Goal: Task Accomplishment & Management: Manage account settings

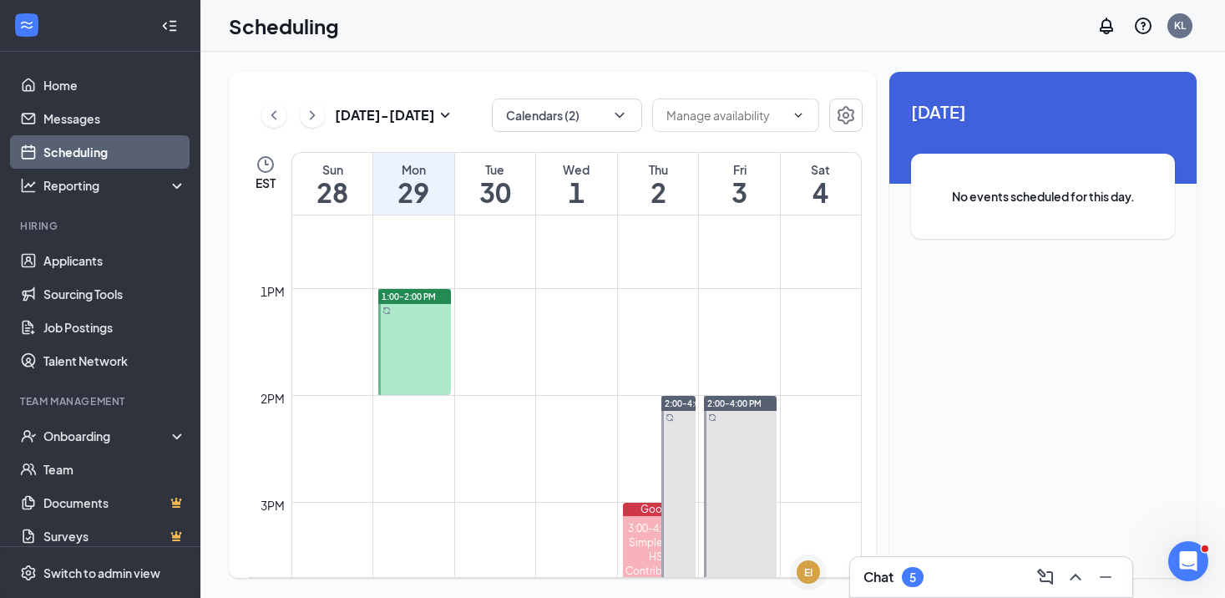
scroll to position [1323, 0]
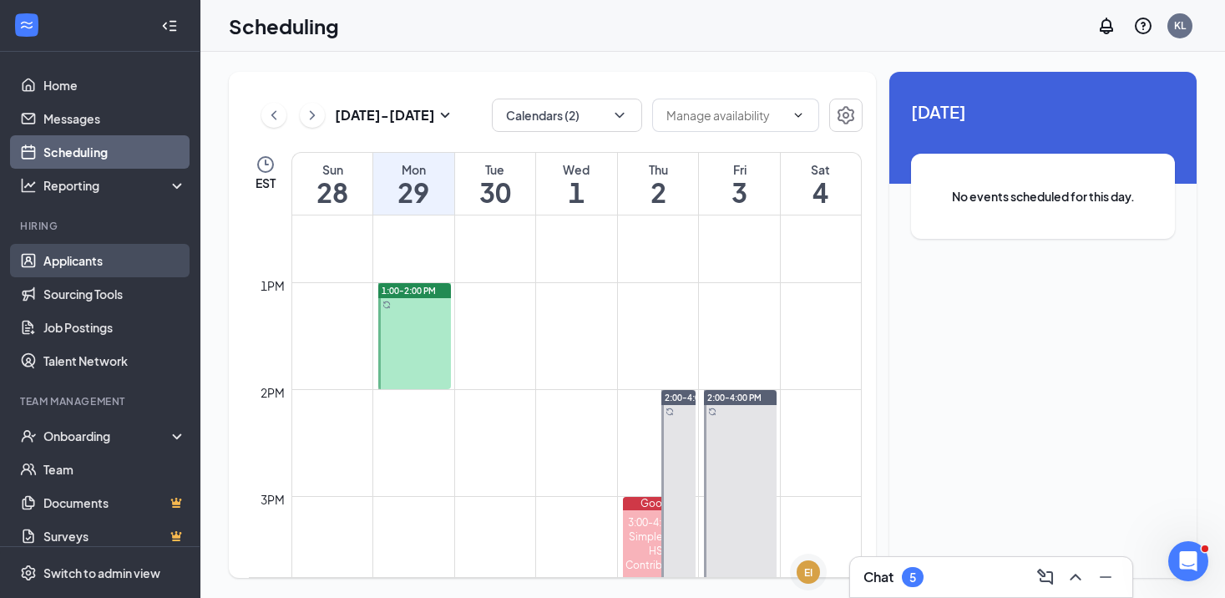
click at [99, 274] on link "Applicants" at bounding box center [114, 260] width 143 height 33
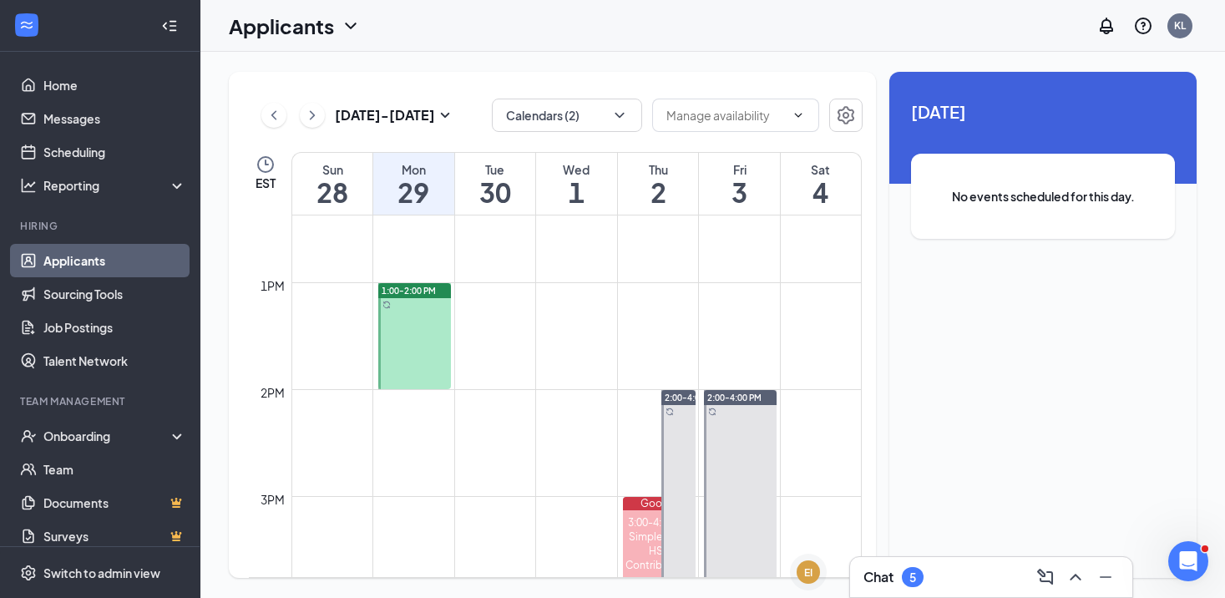
click at [103, 261] on link "Applicants" at bounding box center [114, 260] width 143 height 33
click at [86, 301] on link "Sourcing Tools" at bounding box center [114, 293] width 143 height 33
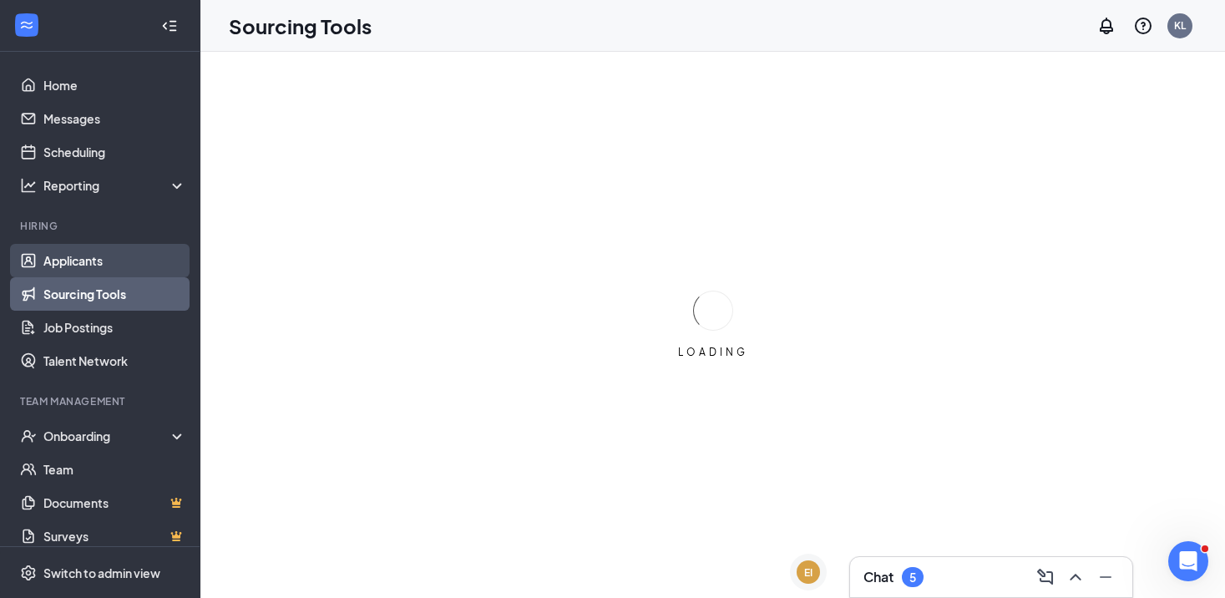
click at [96, 270] on link "Applicants" at bounding box center [114, 260] width 143 height 33
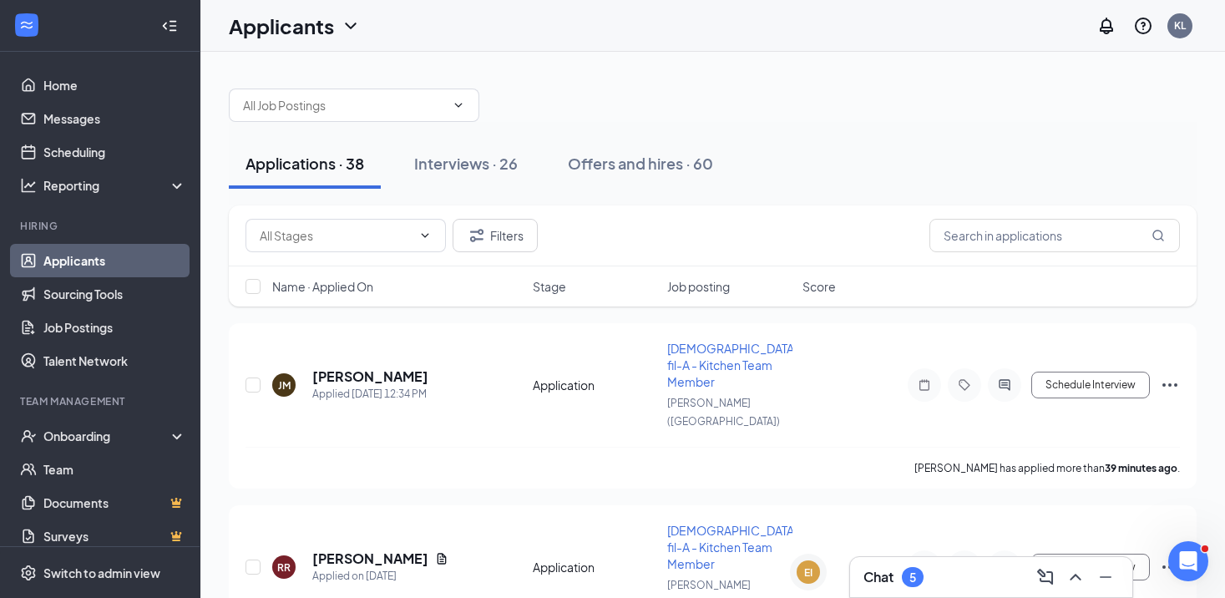
click at [366, 284] on span "Name · Applied On" at bounding box center [322, 286] width 101 height 17
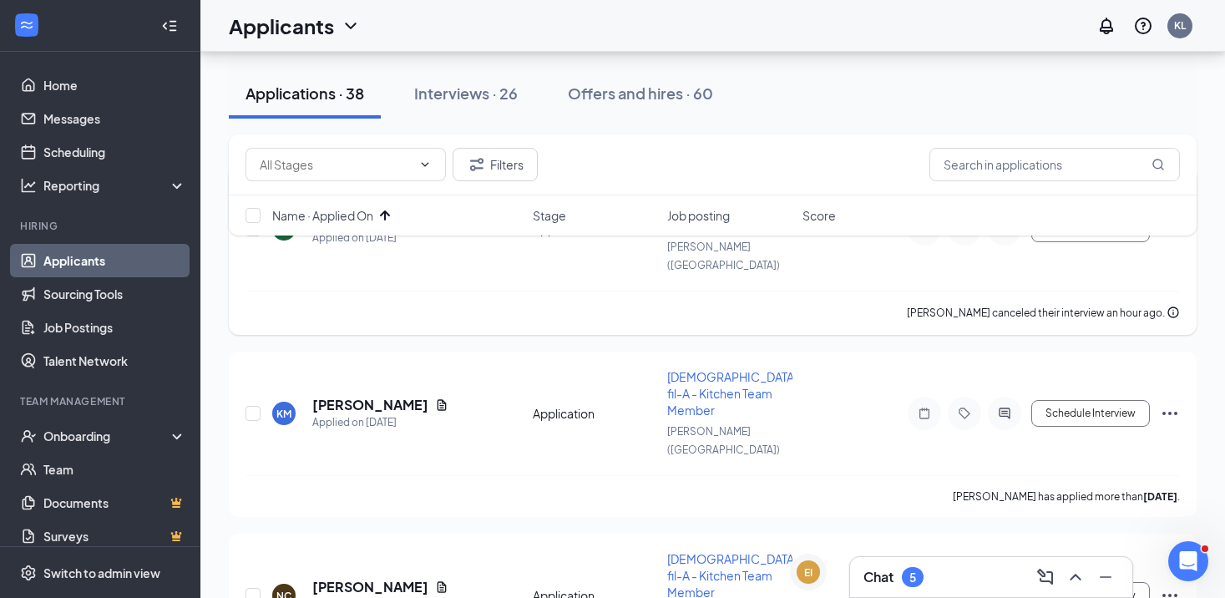
scroll to position [157, 0]
click at [392, 395] on h5 "[PERSON_NAME]" at bounding box center [370, 404] width 116 height 18
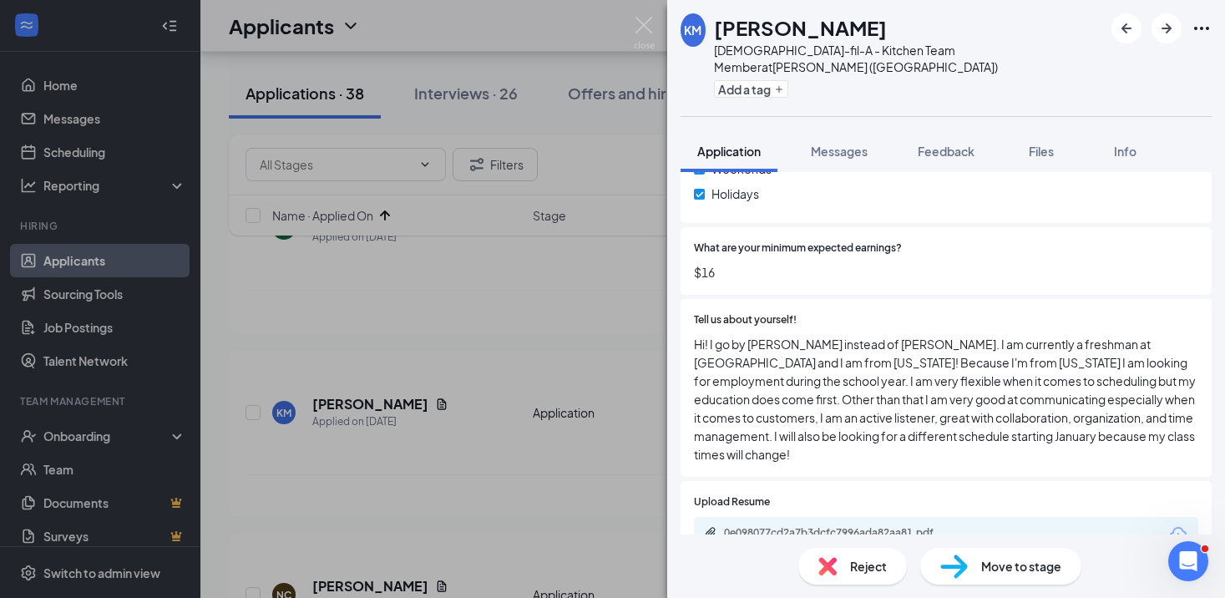
scroll to position [791, 0]
click at [975, 566] on div "Move to stage" at bounding box center [1000, 566] width 161 height 37
type input "Phone Screen (next stage)"
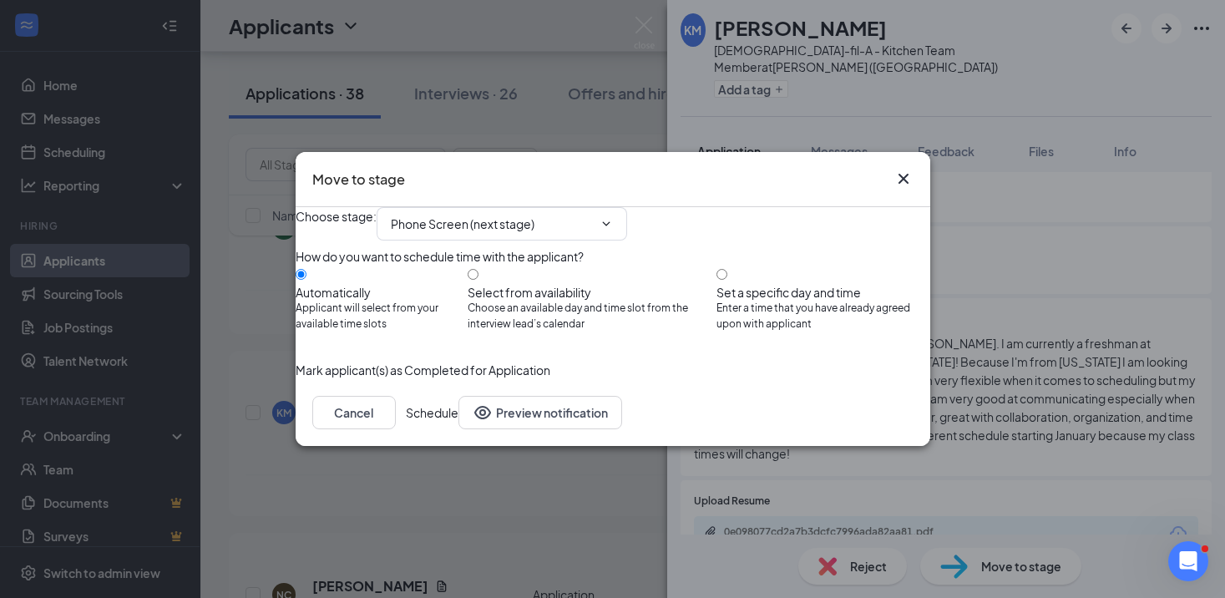
click at [458, 429] on button "Schedule" at bounding box center [432, 412] width 53 height 33
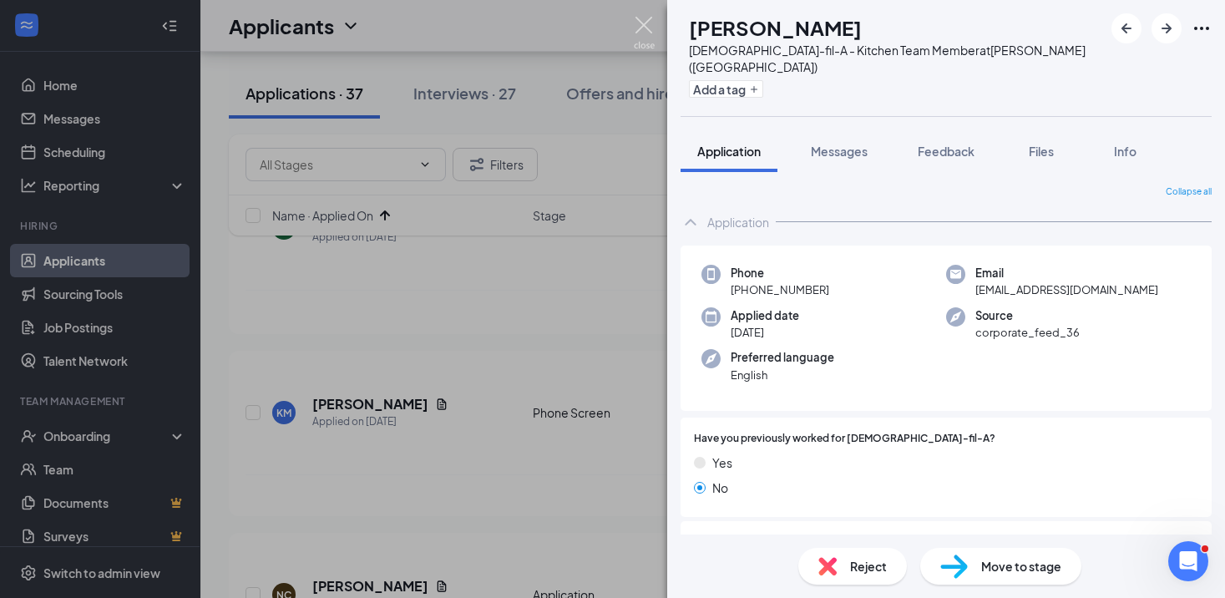
click at [647, 33] on img at bounding box center [644, 33] width 21 height 33
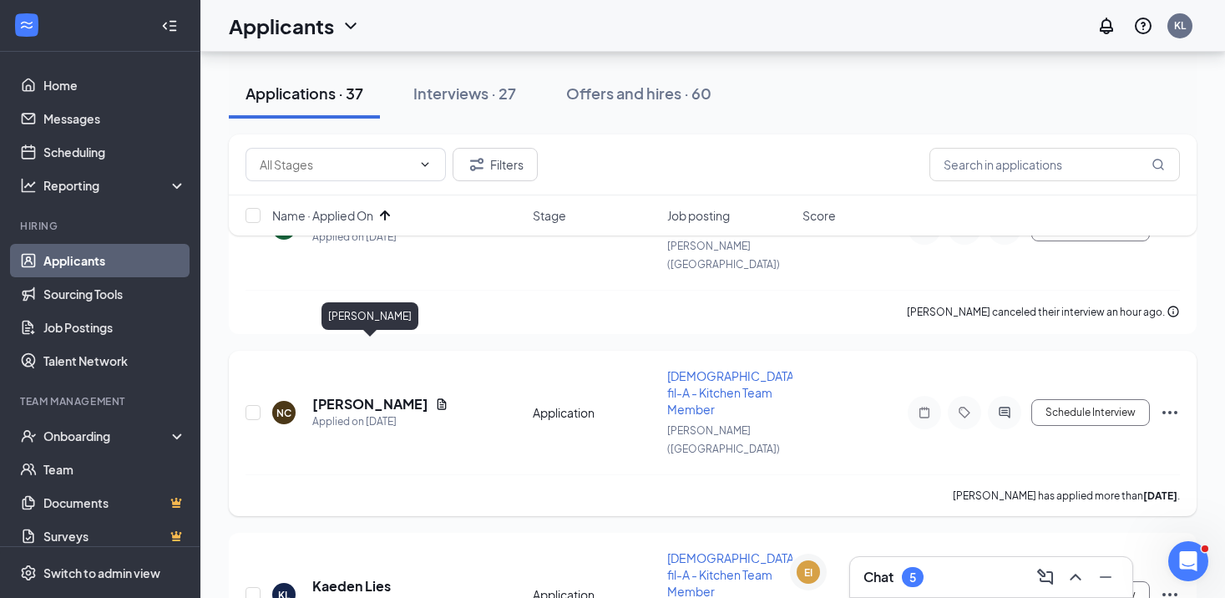
click at [389, 395] on h5 "[PERSON_NAME]" at bounding box center [370, 404] width 116 height 18
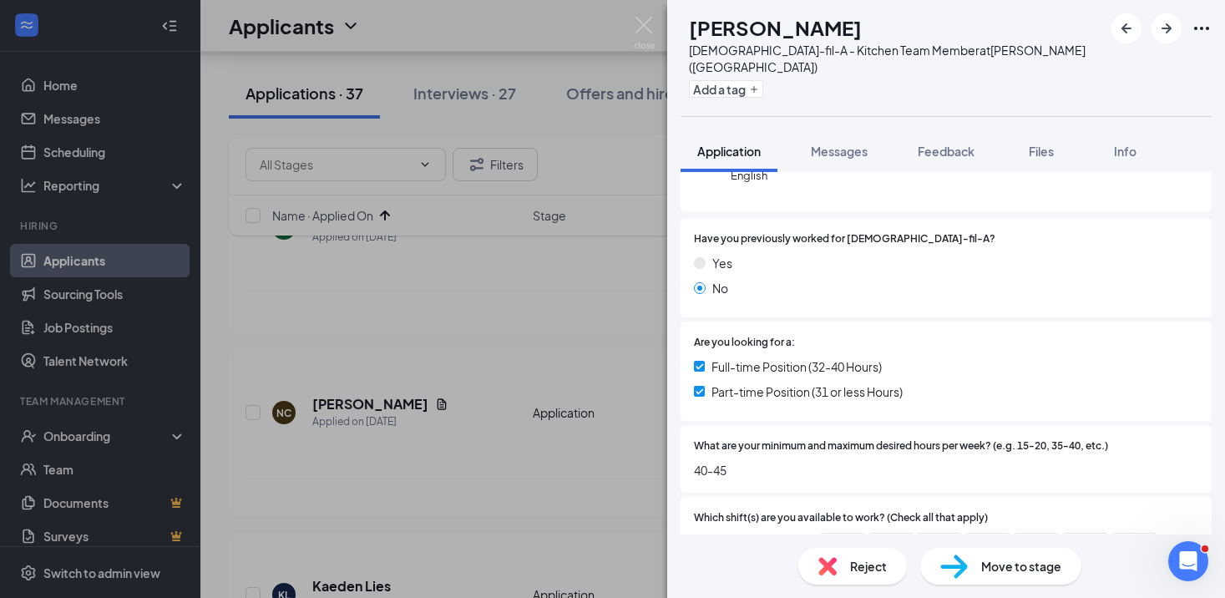
scroll to position [206, 0]
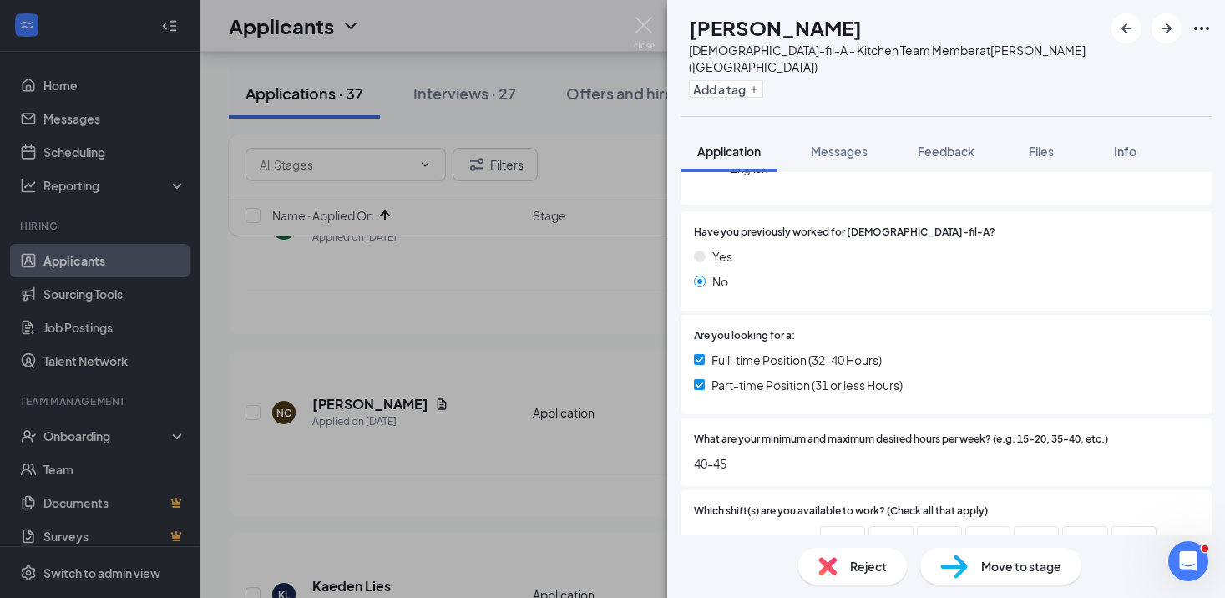
click at [976, 565] on div "Move to stage" at bounding box center [1000, 566] width 161 height 37
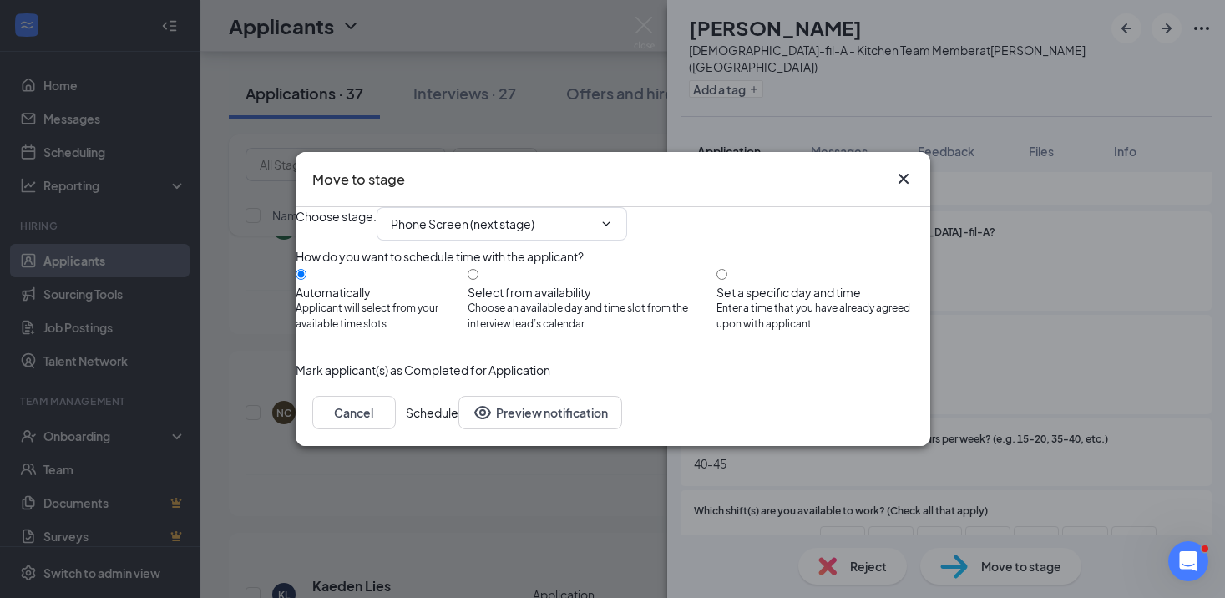
click at [458, 429] on button "Schedule" at bounding box center [432, 412] width 53 height 33
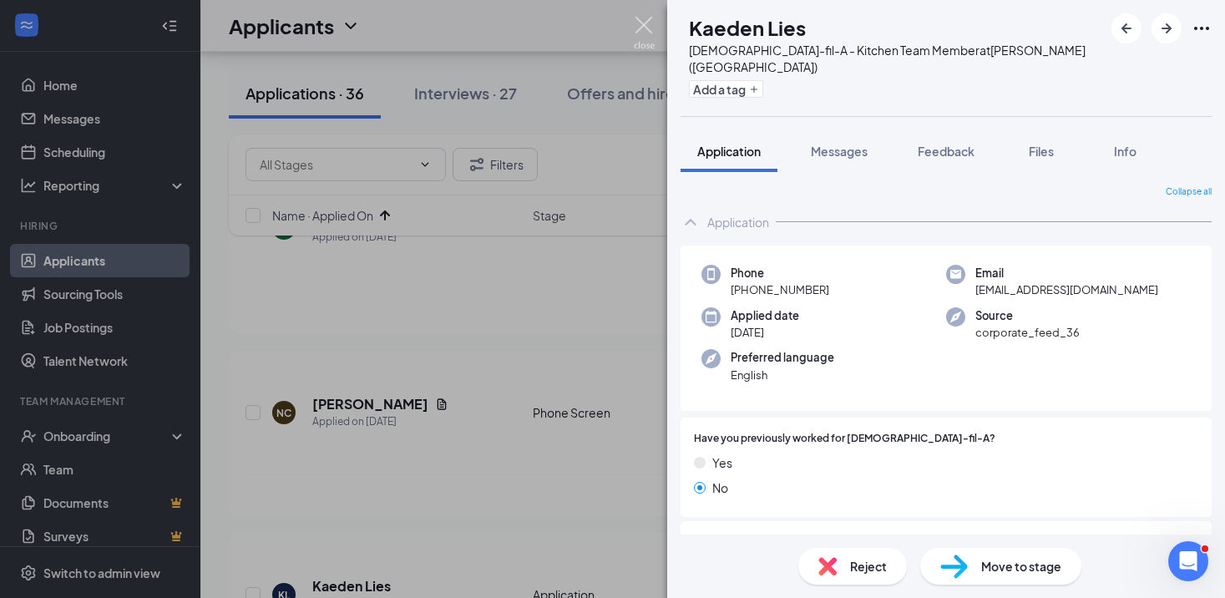
click at [638, 18] on img at bounding box center [644, 33] width 21 height 33
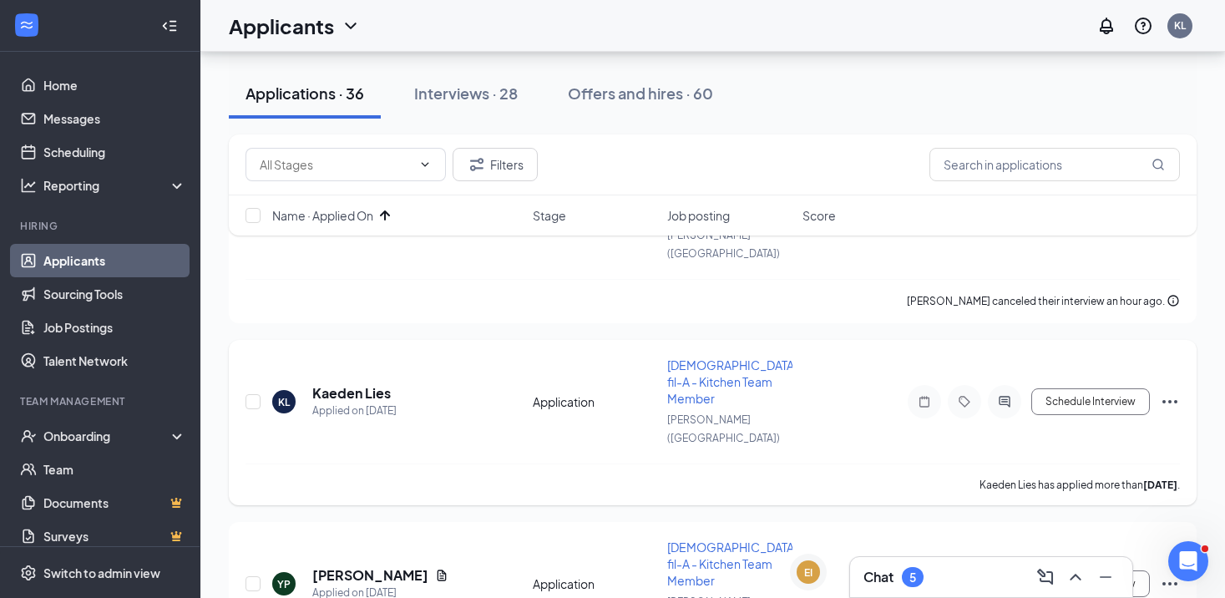
scroll to position [177, 0]
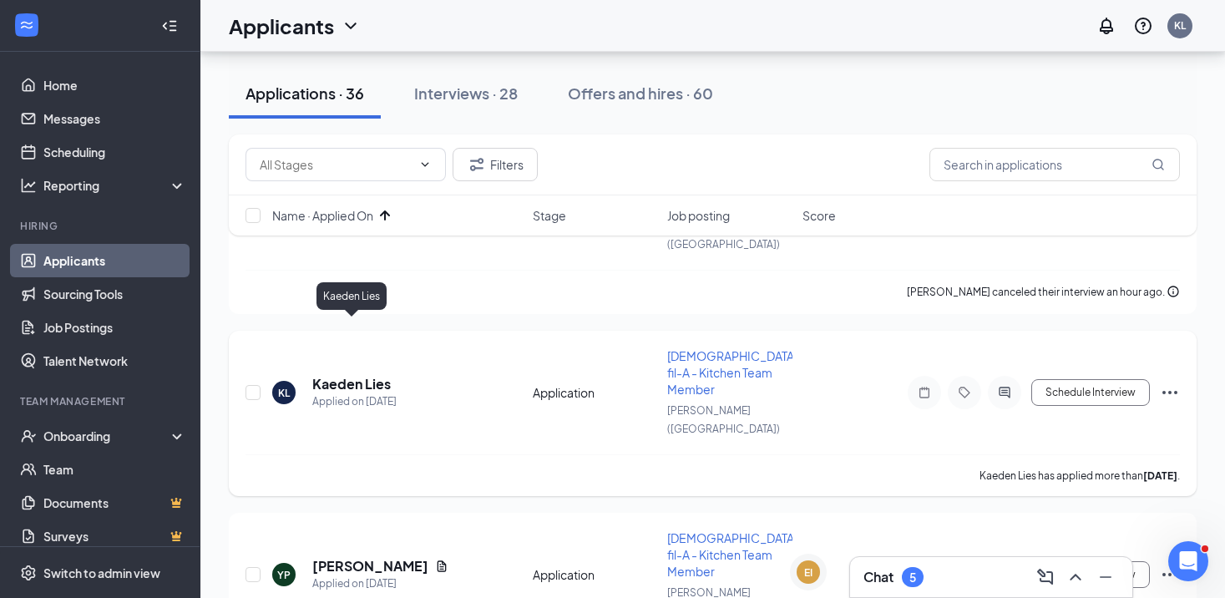
click at [326, 375] on h5 "Kaeden Lies" at bounding box center [351, 384] width 79 height 18
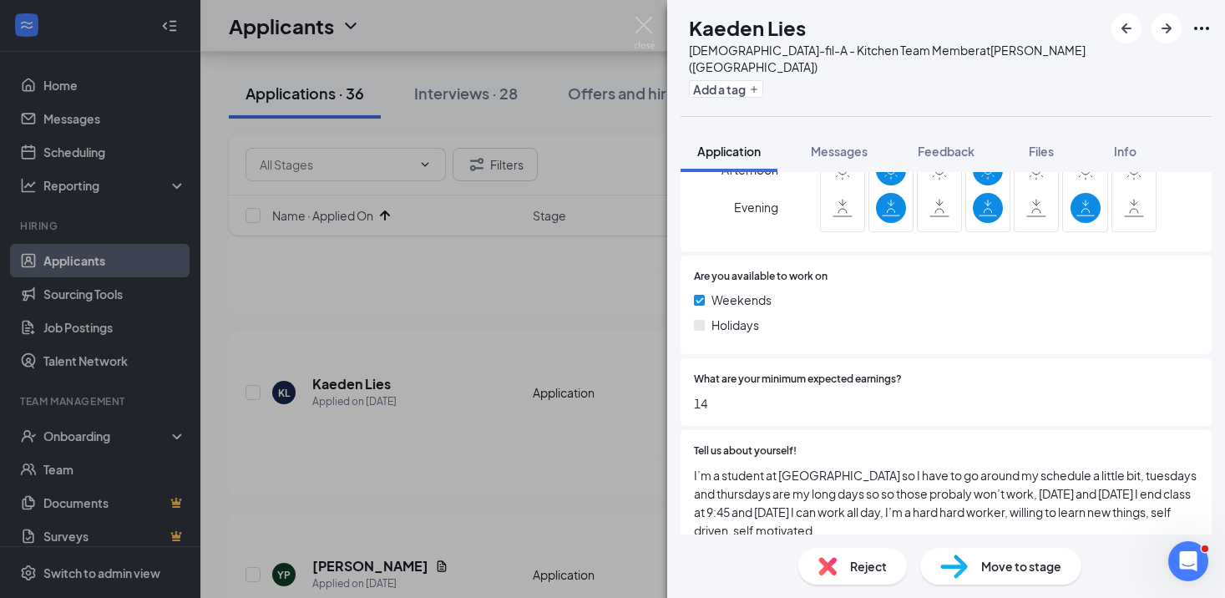
scroll to position [679, 0]
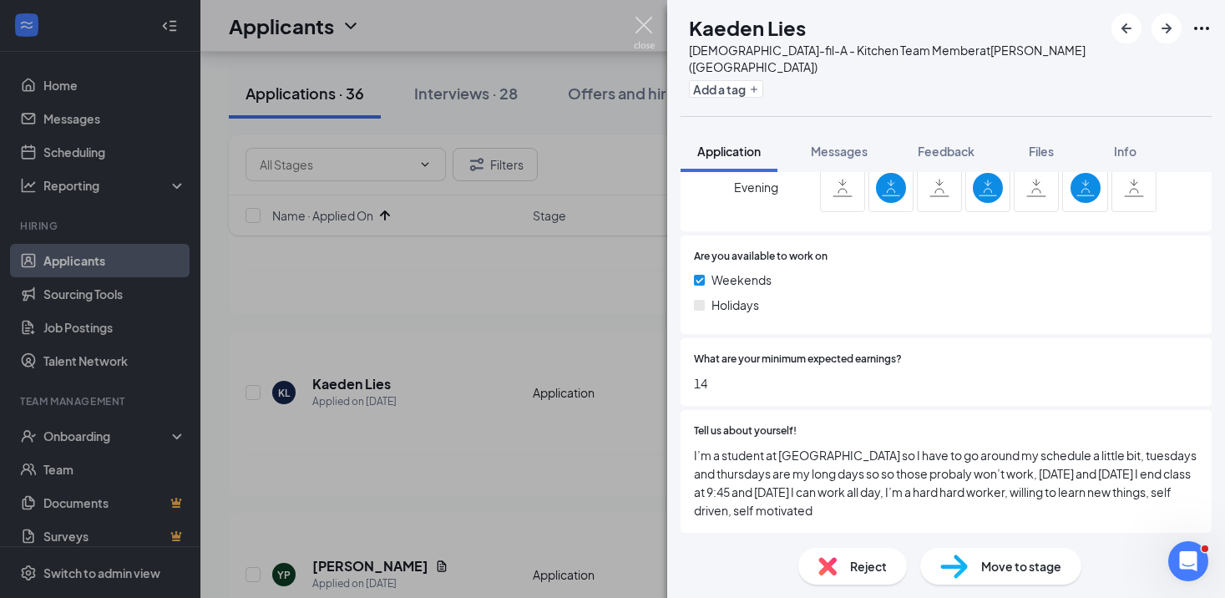
click at [648, 26] on img at bounding box center [644, 33] width 21 height 33
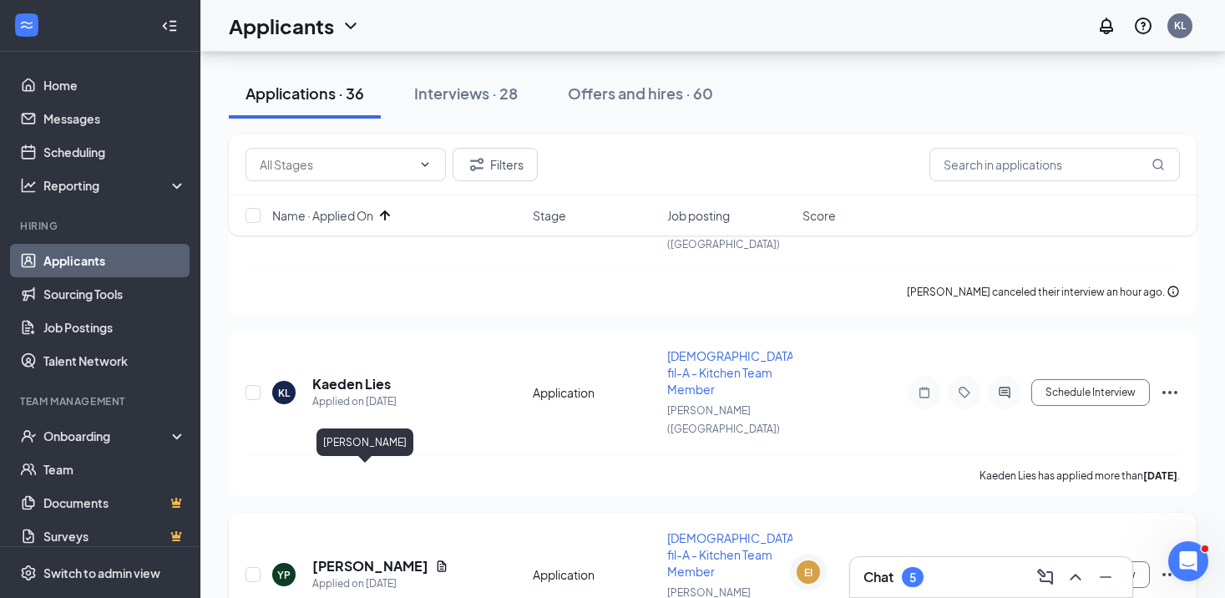
click at [356, 557] on h5 "[PERSON_NAME]" at bounding box center [370, 566] width 116 height 18
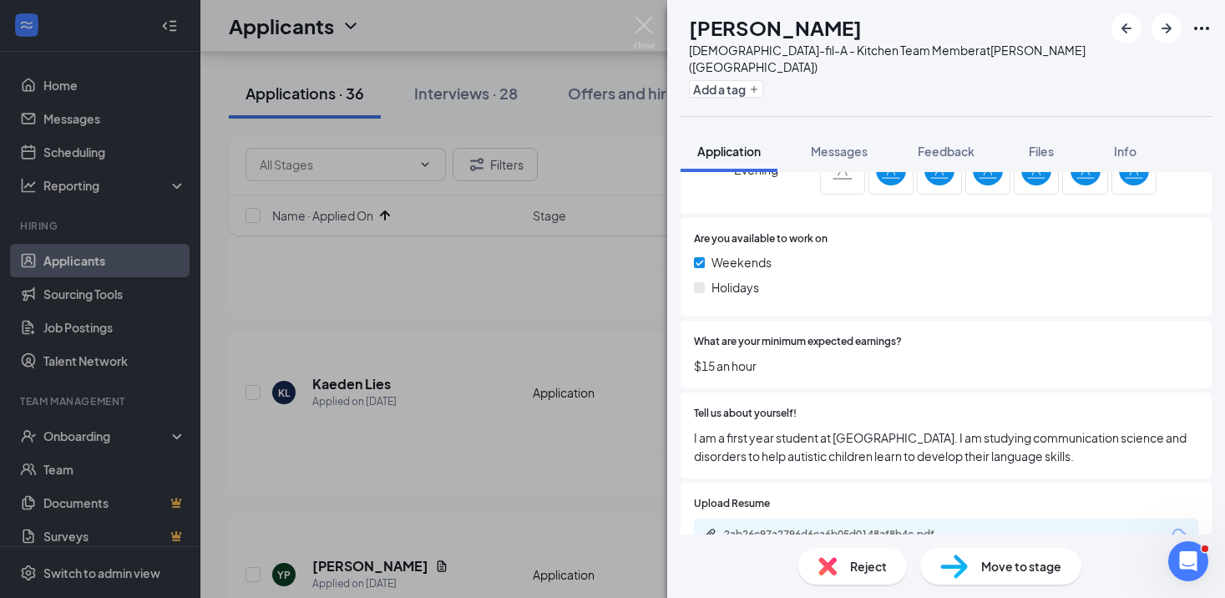
scroll to position [708, 0]
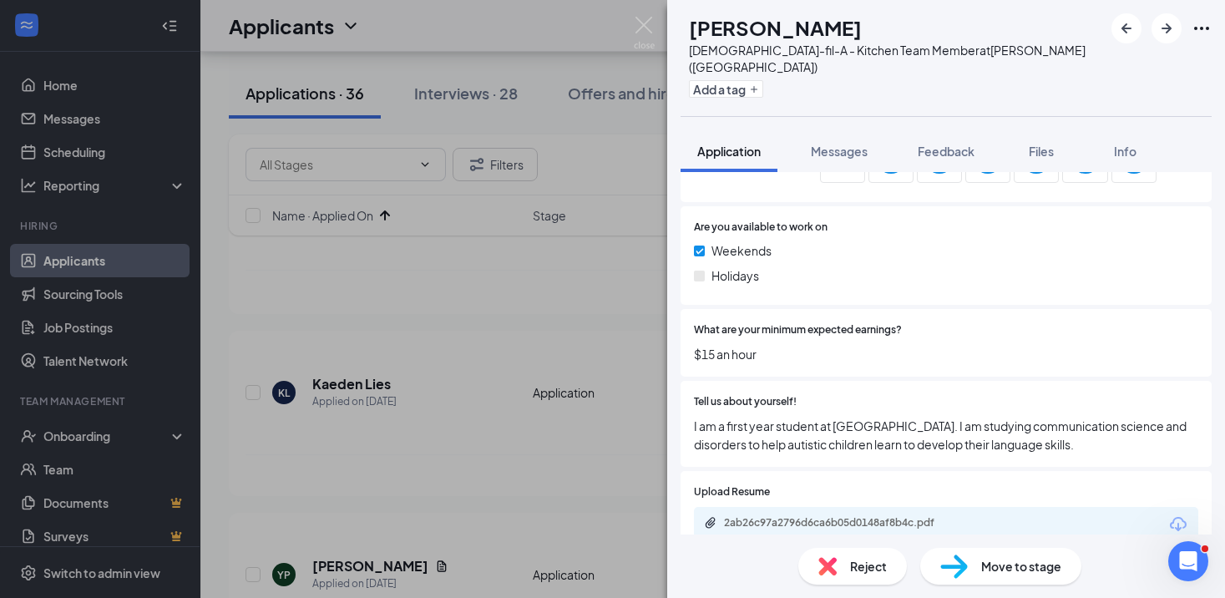
click at [966, 570] on img at bounding box center [954, 567] width 28 height 24
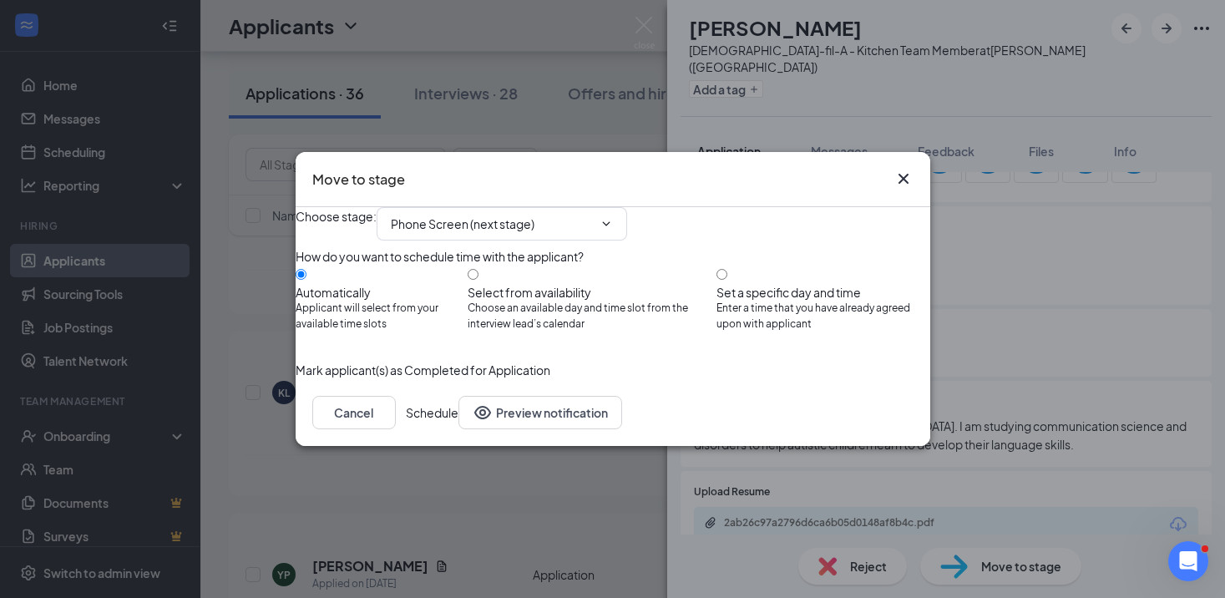
click at [458, 429] on button "Schedule" at bounding box center [432, 412] width 53 height 33
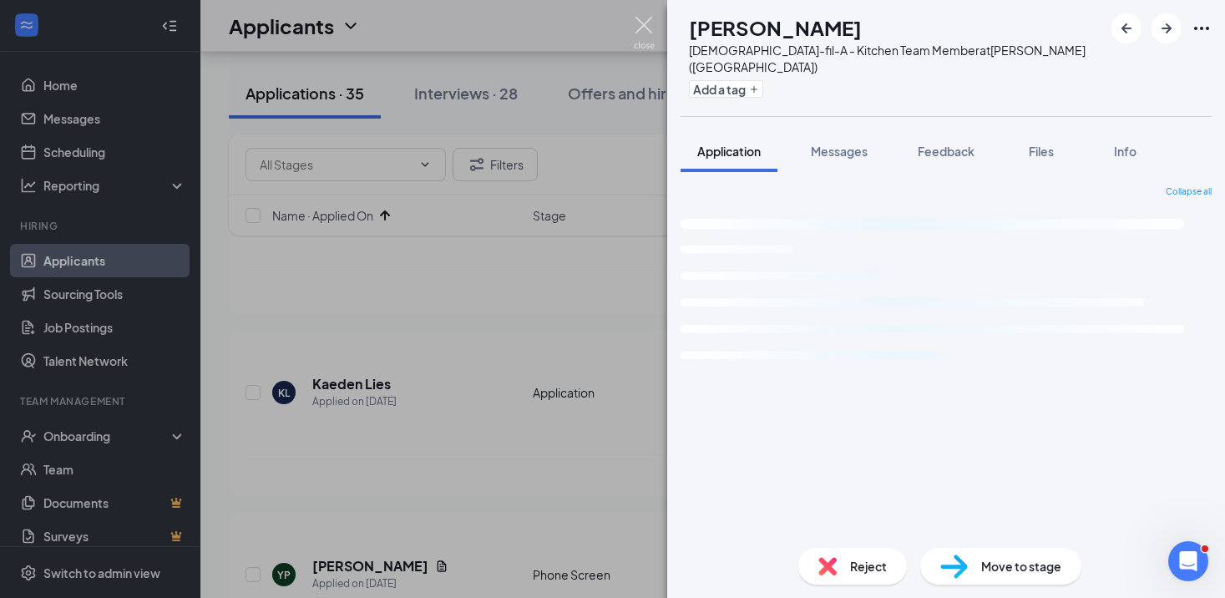
click at [647, 41] on img at bounding box center [644, 33] width 21 height 33
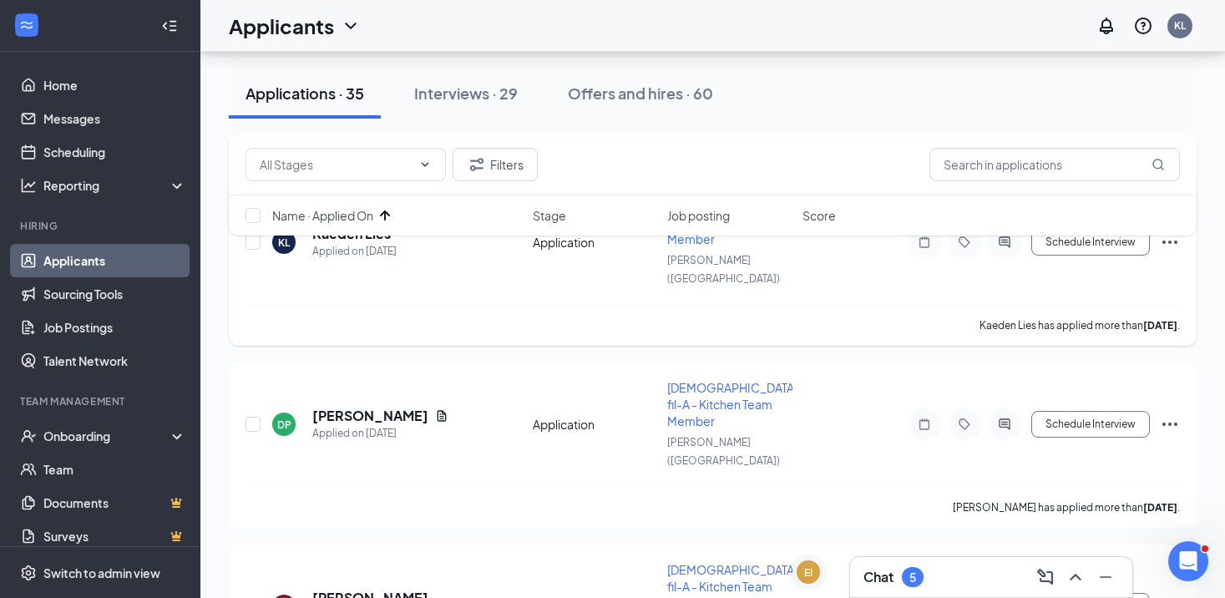
scroll to position [328, 0]
click at [362, 406] on h5 "[PERSON_NAME]" at bounding box center [370, 415] width 116 height 18
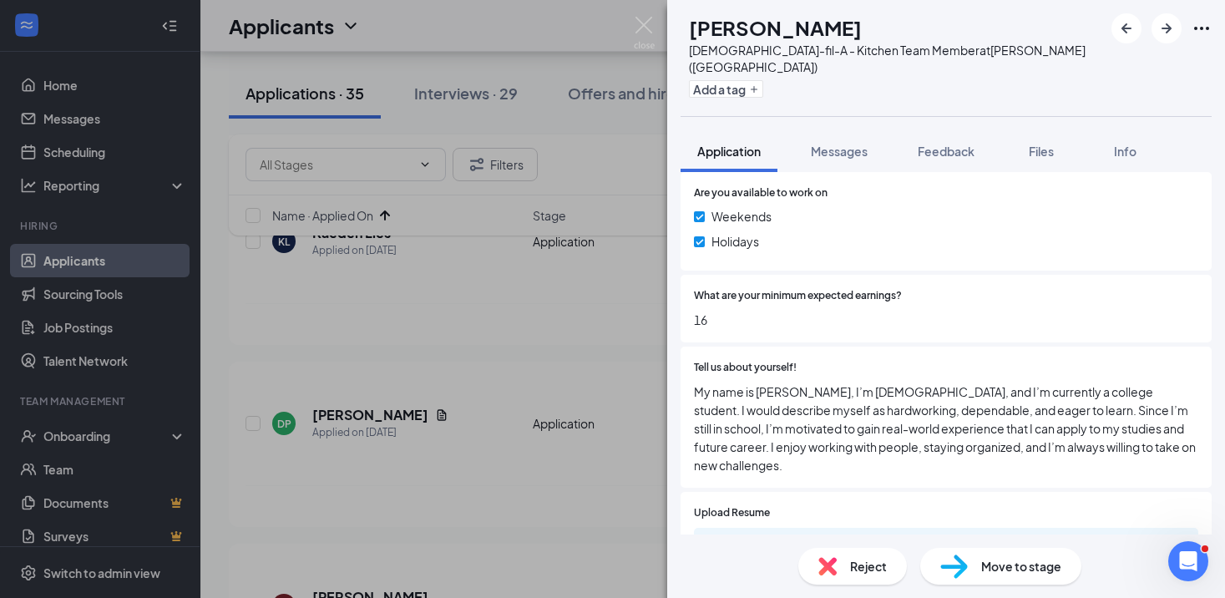
scroll to position [743, 0]
click at [977, 555] on div "Move to stage" at bounding box center [1000, 566] width 161 height 37
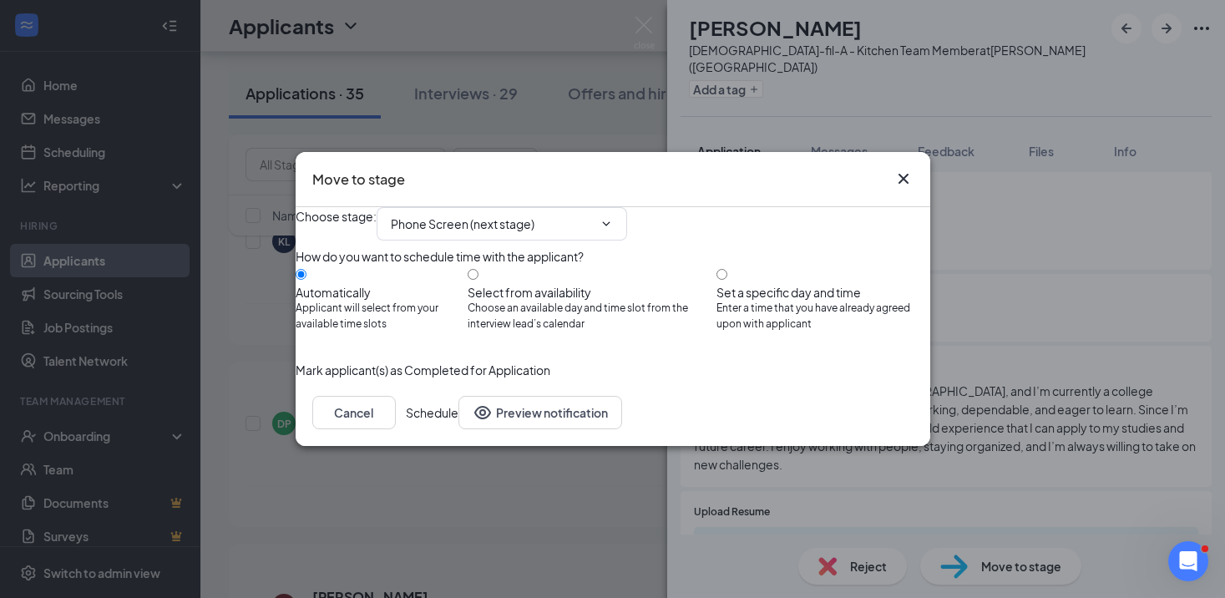
click at [458, 429] on button "Schedule" at bounding box center [432, 412] width 53 height 33
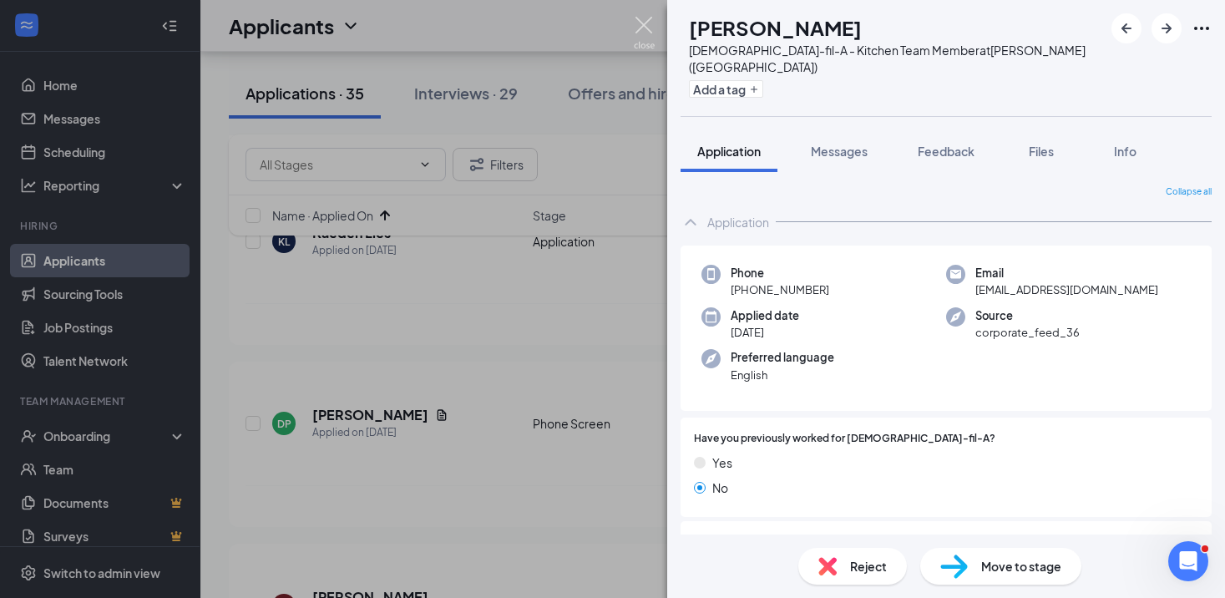
click at [641, 26] on img at bounding box center [644, 33] width 21 height 33
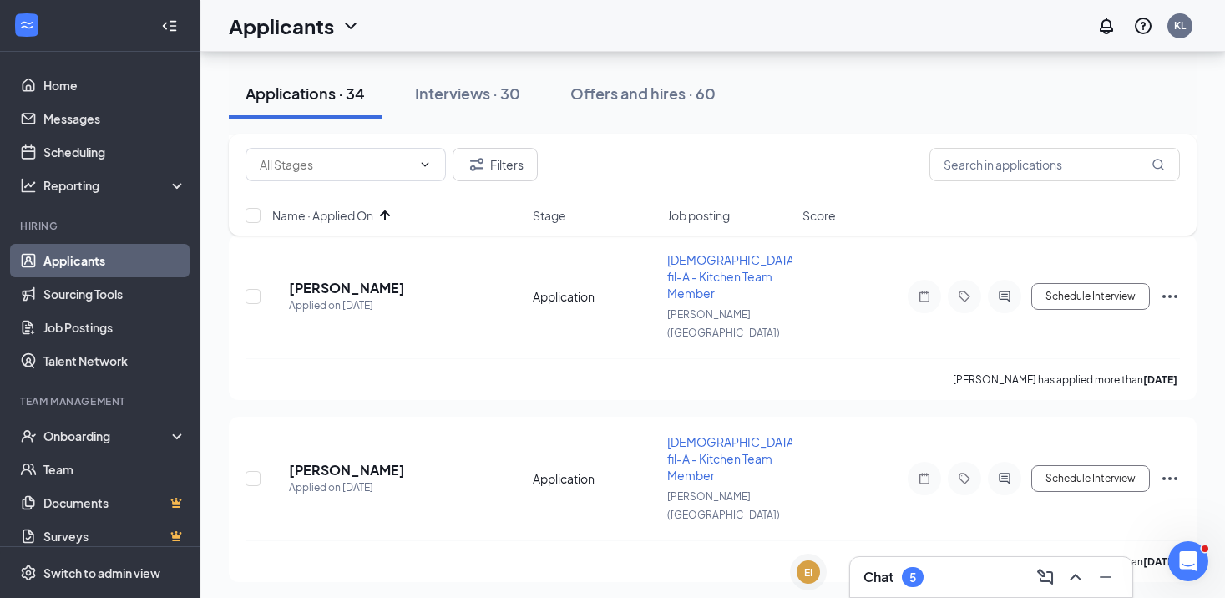
scroll to position [3189, 0]
